Goal: Task Accomplishment & Management: Use online tool/utility

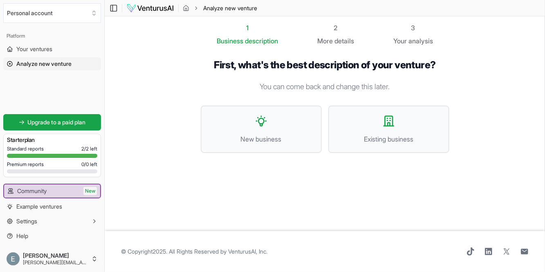
click at [398, 134] on span "Existing business" at bounding box center [388, 139] width 103 height 10
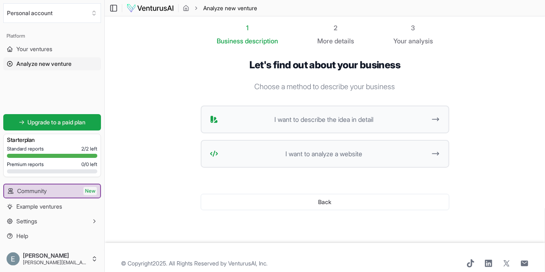
click at [409, 123] on span "I want to describe the idea in detail" at bounding box center [324, 119] width 205 height 10
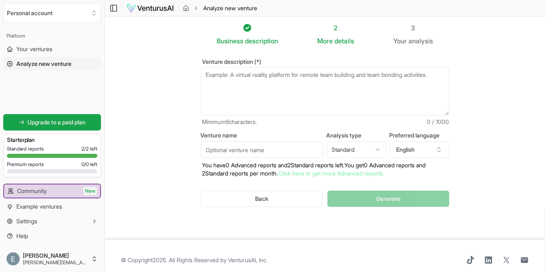
click at [418, 156] on button "English" at bounding box center [419, 149] width 60 height 16
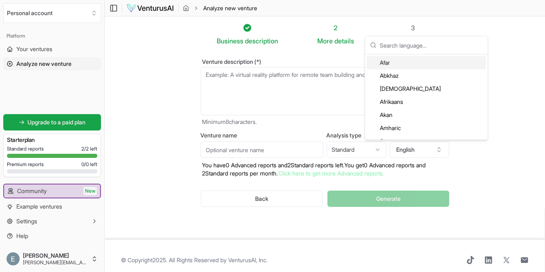
type input "M"
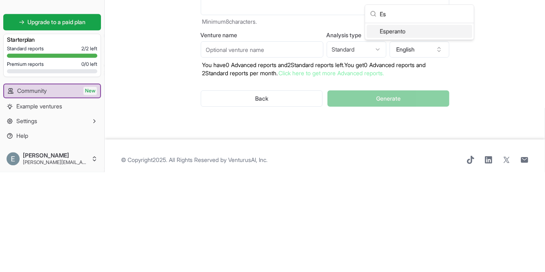
scroll to position [8, 0]
type input "E"
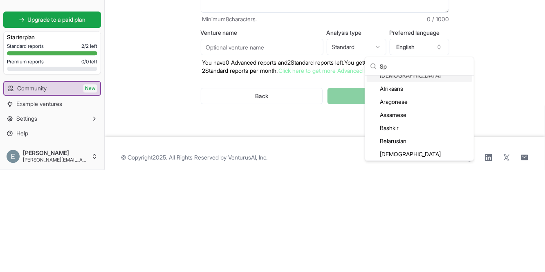
scroll to position [0, 0]
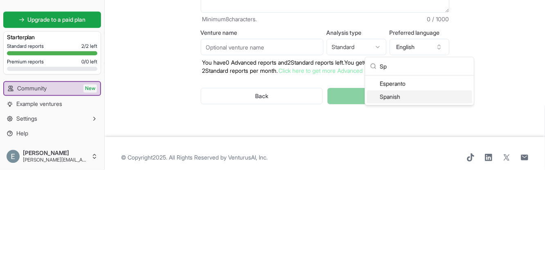
type input "Sp"
click at [422, 198] on div "Spanish" at bounding box center [419, 199] width 105 height 13
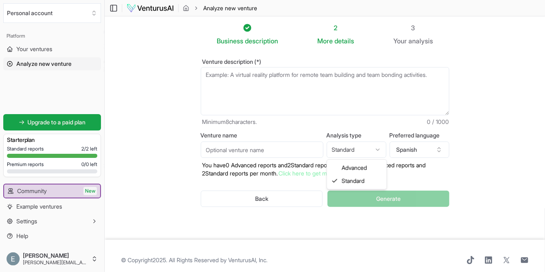
click at [359, 150] on html "We value your privacy We use cookies to enhance your browsing experience, serve…" at bounding box center [272, 136] width 545 height 272
click at [360, 177] on div "Back Generate" at bounding box center [325, 198] width 248 height 43
click at [290, 152] on input "Venture name" at bounding box center [262, 149] width 123 height 16
type input "Corporativo [PERSON_NAME] legal"
click at [374, 91] on textarea "Venture description (*)" at bounding box center [325, 91] width 248 height 48
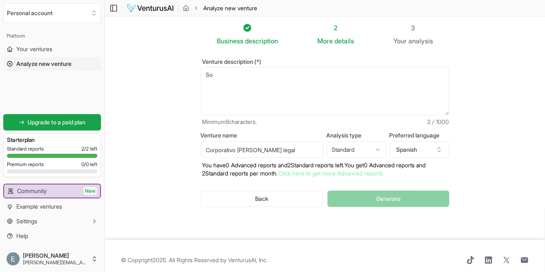
type textarea "S"
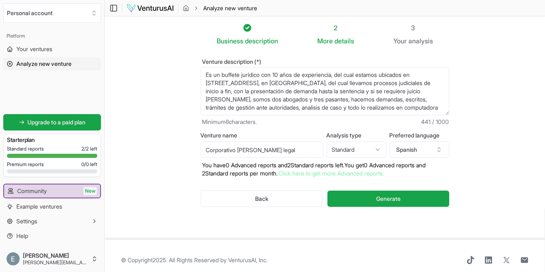
type textarea "Es un buffete jurídico con 10 años de experiencia, del cual estamos ubicados en…"
click at [407, 197] on button "Generate" at bounding box center [387, 198] width 121 height 16
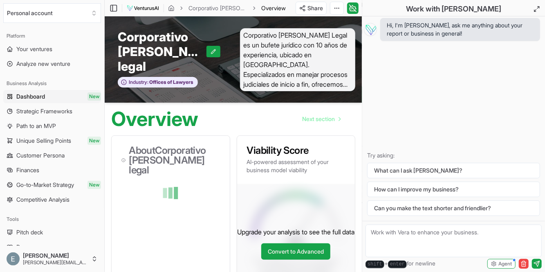
click at [185, 109] on h1 "Overview" at bounding box center [154, 119] width 87 height 20
click at [35, 113] on span "Strategic Frameworks" at bounding box center [44, 111] width 56 height 8
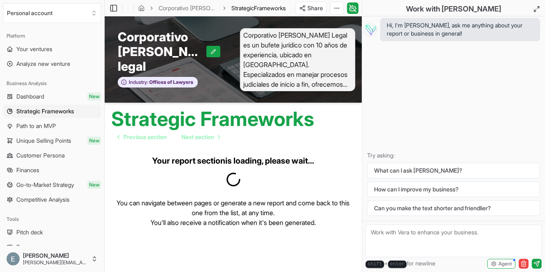
click at [30, 94] on span "Dashboard" at bounding box center [30, 96] width 28 height 8
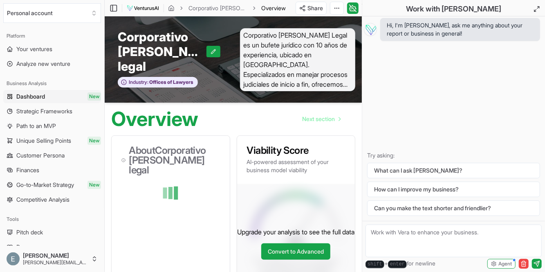
click at [39, 123] on span "Path to an MVP" at bounding box center [36, 126] width 40 height 8
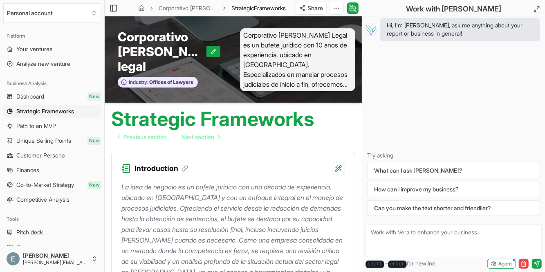
click at [273, 63] on span "Corporativo [PERSON_NAME] Legal es un bufete jurídico con 10 años de experienci…" at bounding box center [298, 59] width 116 height 63
click at [271, 75] on span "Corporativo [PERSON_NAME] Legal es un bufete jurídico con 10 años de experienci…" at bounding box center [298, 59] width 116 height 63
click at [271, 86] on div "Corporativo ramirez legal Industry: Offices of Lawyers Corporativo Ramírez Lega…" at bounding box center [233, 59] width 257 height 86
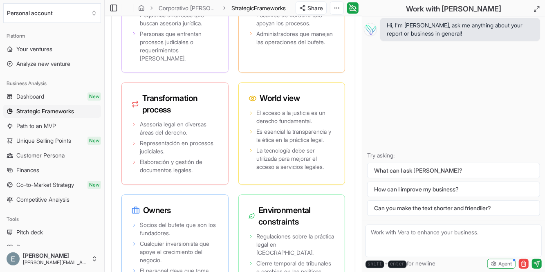
scroll to position [2371, 0]
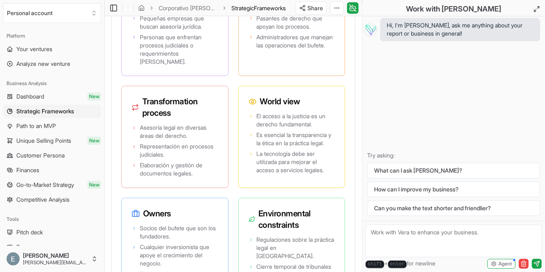
click at [31, 47] on span "Your ventures" at bounding box center [34, 49] width 36 height 8
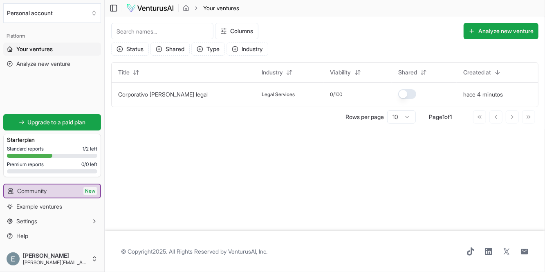
click at [175, 96] on link "Corporativo [PERSON_NAME] legal" at bounding box center [163, 94] width 90 height 7
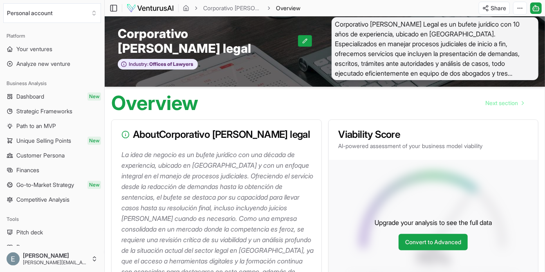
scroll to position [6, 0]
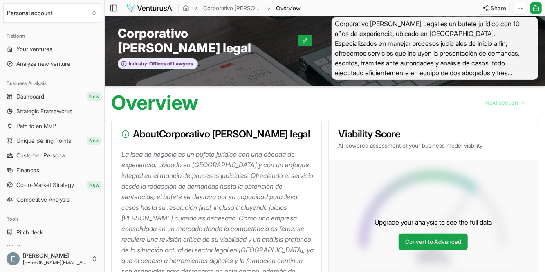
click at [32, 107] on span "Strategic Frameworks" at bounding box center [44, 111] width 56 height 8
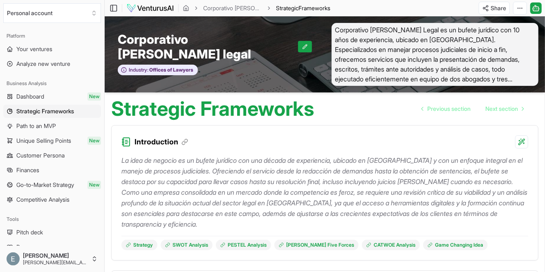
click at [63, 131] on link "Path to an MVP" at bounding box center [52, 125] width 98 height 13
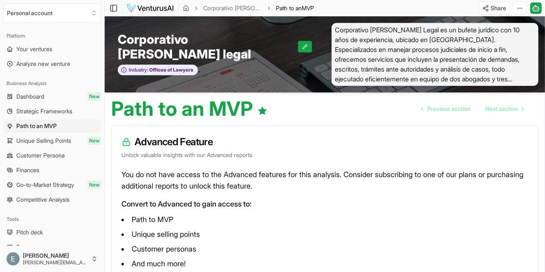
click at [68, 119] on link "Path to an MVP" at bounding box center [52, 125] width 98 height 13
click at [71, 114] on span "Strategic Frameworks" at bounding box center [44, 111] width 56 height 8
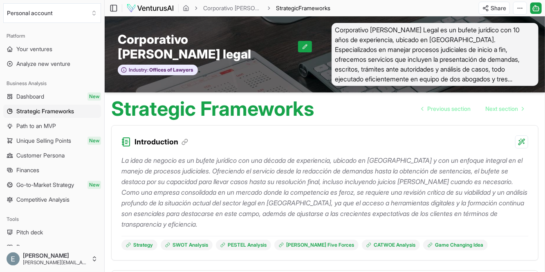
click at [186, 142] on icon at bounding box center [184, 142] width 7 height 7
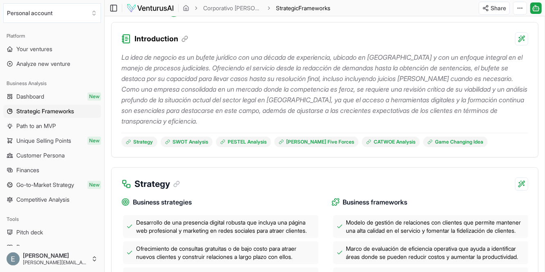
click at [183, 40] on icon at bounding box center [184, 39] width 7 height 7
click at [525, 39] on html "We value your privacy We use cookies to enhance your browsing experience, serve…" at bounding box center [272, 33] width 545 height 272
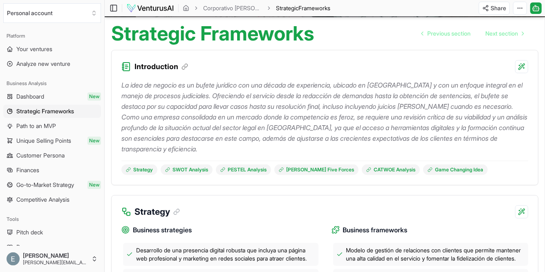
scroll to position [0, 0]
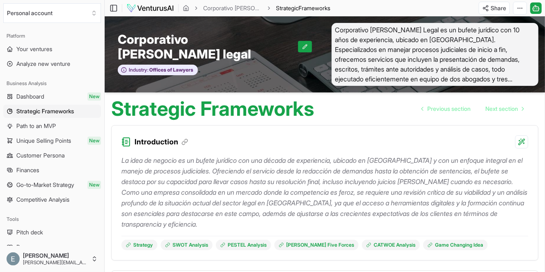
click at [437, 114] on link "Previous section" at bounding box center [446, 109] width 62 height 16
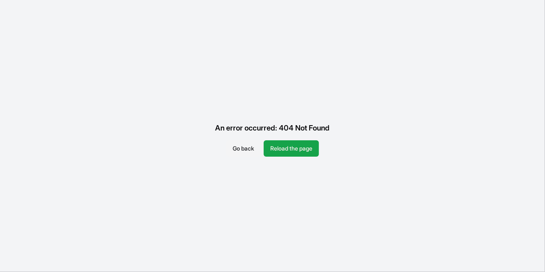
click at [303, 149] on button "Reload the page" at bounding box center [291, 148] width 55 height 16
click at [286, 153] on button "Reload the page" at bounding box center [291, 148] width 55 height 16
click at [234, 154] on button "Go back" at bounding box center [243, 148] width 34 height 16
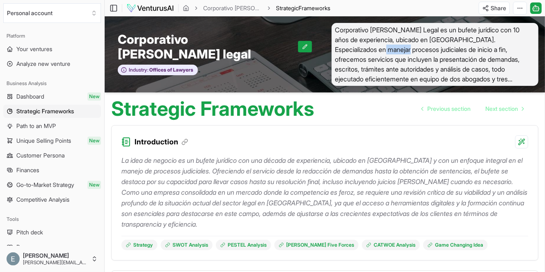
click at [145, 159] on p "La idea de negocio es un bufete jurídico con una década de experiencia, ubicado…" at bounding box center [324, 192] width 407 height 74
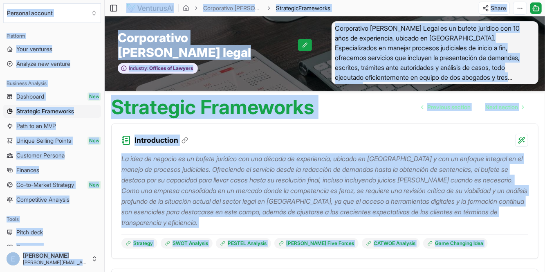
click at [150, 168] on p "La idea de negocio es un bufete jurídico con una década de experiencia, ubicado…" at bounding box center [324, 190] width 407 height 74
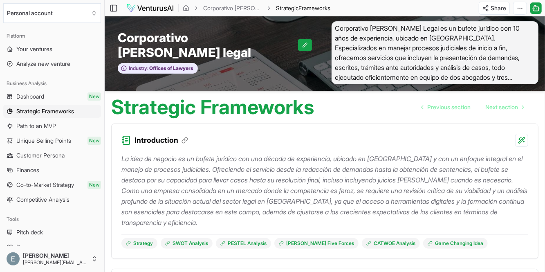
click at [122, 158] on p "La idea de negocio es un bufete jurídico con una década de experiencia, ubicado…" at bounding box center [324, 190] width 407 height 74
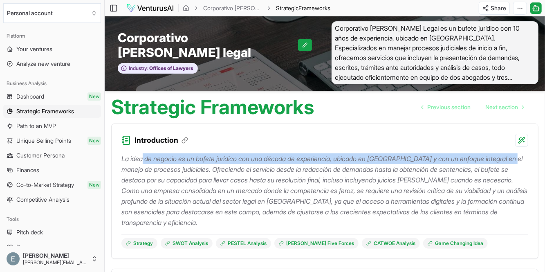
click at [168, 204] on p "La idea de negocio es un bufete jurídico con una década de experiencia, ubicado…" at bounding box center [324, 190] width 407 height 74
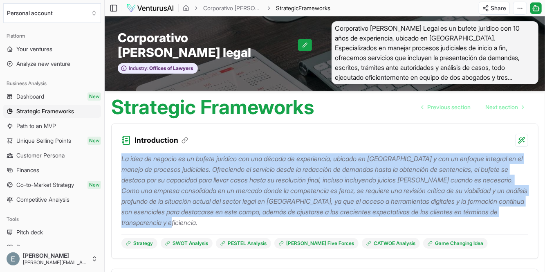
copy p "La idea de negocio es un bufete jurídico con una década de experiencia, ubicado…"
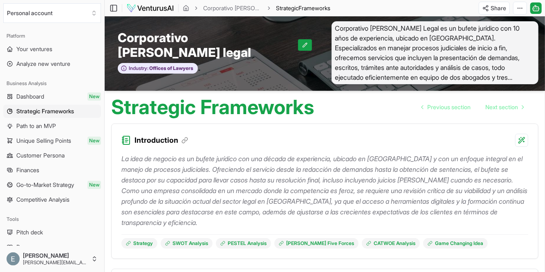
scroll to position [41, 0]
